Goal: Check status: Check status

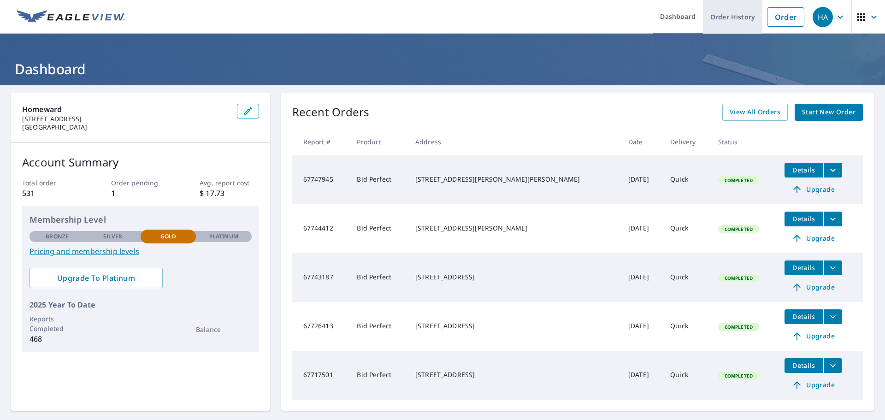
click at [722, 12] on link "Order History" at bounding box center [732, 17] width 59 height 34
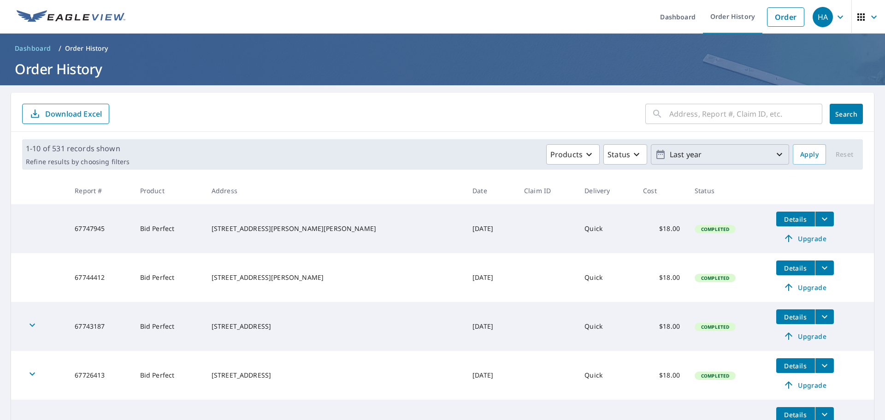
click at [720, 150] on p "Last year" at bounding box center [720, 155] width 108 height 16
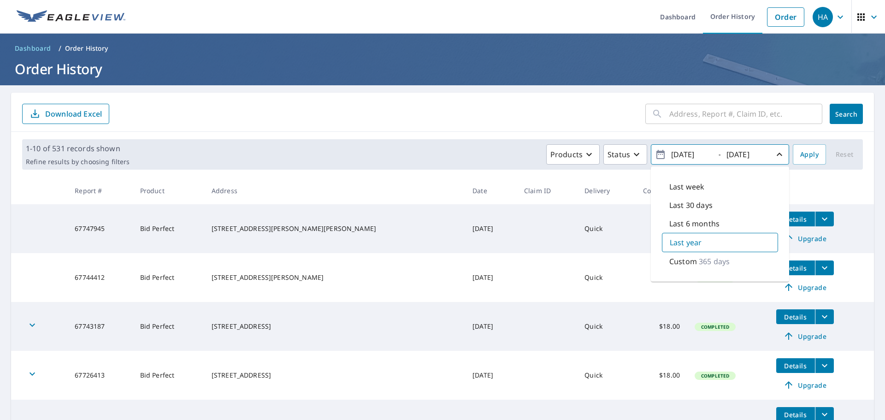
click at [699, 257] on p "365 days" at bounding box center [714, 261] width 31 height 11
click at [683, 154] on input "[DATE]" at bounding box center [690, 154] width 45 height 15
click at [655, 153] on icon "button" at bounding box center [660, 154] width 11 height 11
click at [673, 156] on input "[DATE]" at bounding box center [690, 154] width 45 height 15
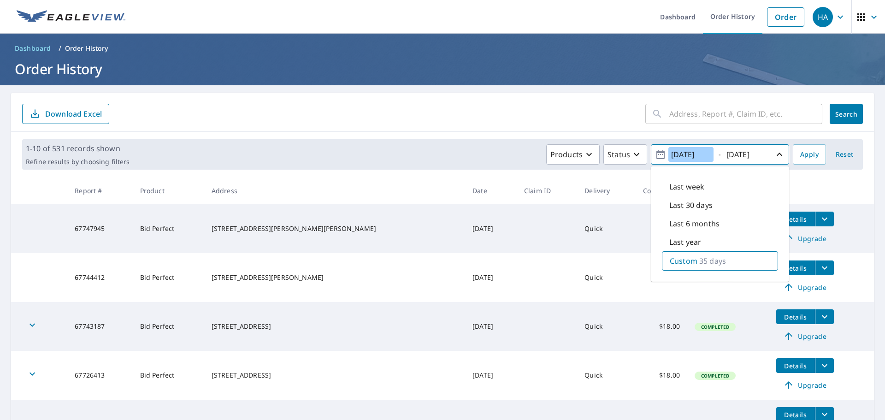
type input "[DATE]"
click at [724, 153] on input "[DATE]" at bounding box center [746, 154] width 45 height 15
click at [750, 159] on input "[DATE]" at bounding box center [746, 154] width 45 height 15
click at [748, 156] on input "[DATE]" at bounding box center [746, 154] width 45 height 15
click at [760, 153] on input "[DATE]" at bounding box center [746, 154] width 45 height 15
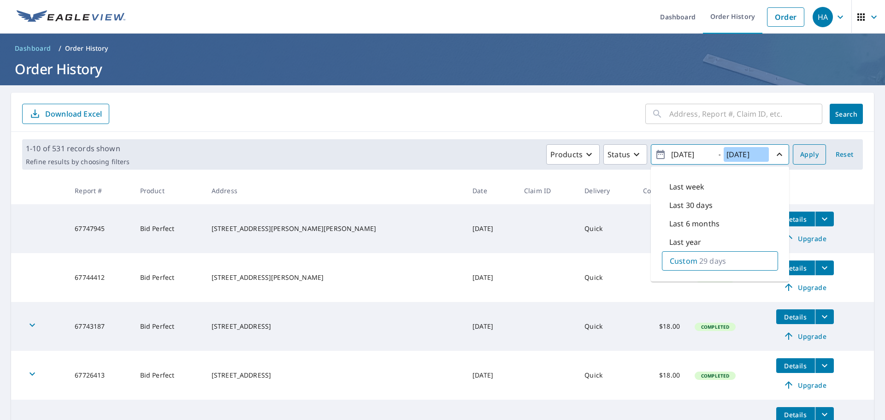
type input "[DATE]"
click at [802, 156] on span "Apply" at bounding box center [809, 155] width 18 height 12
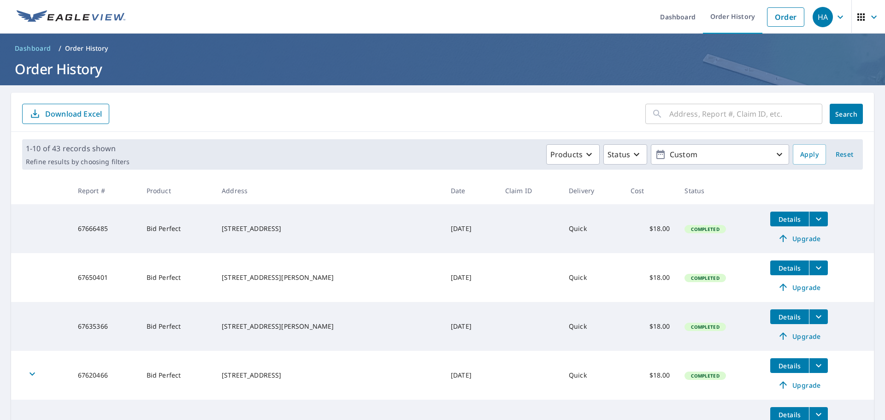
click at [321, 107] on form "​ Search Download Excel" at bounding box center [442, 114] width 841 height 20
click at [75, 108] on span "Download Excel" at bounding box center [65, 113] width 72 height 11
